Goal: Task Accomplishment & Management: Manage account settings

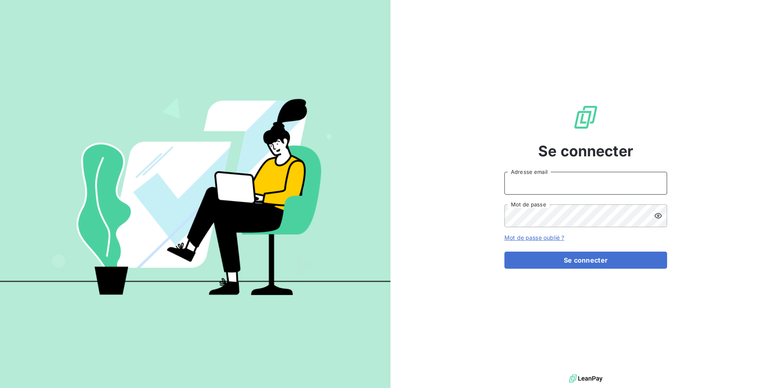
click at [565, 176] on input "Adresse email" at bounding box center [585, 183] width 163 height 23
type input "[EMAIL_ADDRESS][DOMAIN_NAME]"
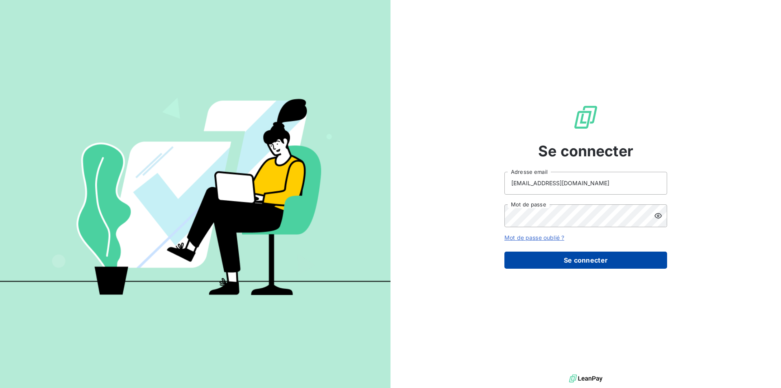
click at [577, 261] on button "Se connecter" at bounding box center [585, 259] width 163 height 17
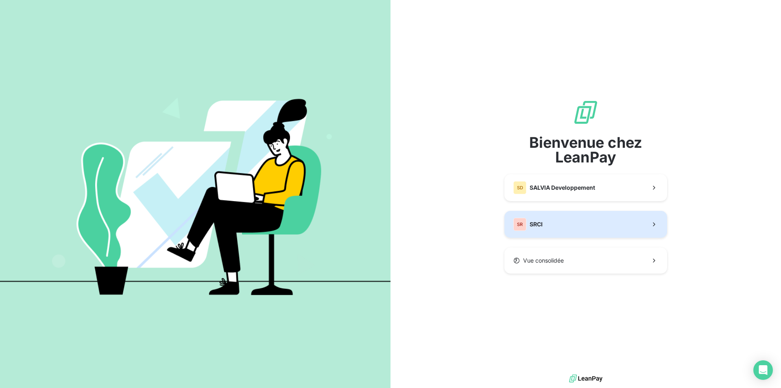
click at [571, 229] on button "SR SRCI" at bounding box center [585, 224] width 163 height 27
